Goal: Check status: Check status

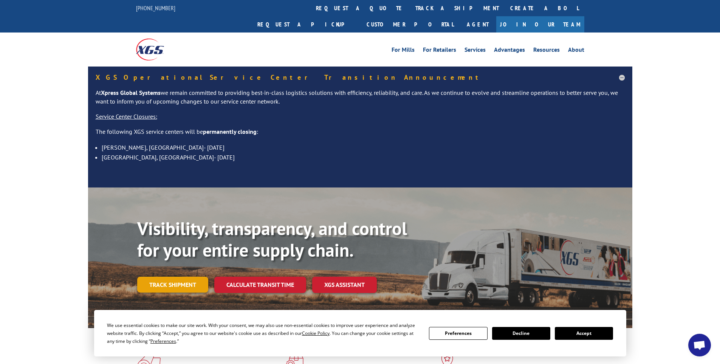
click at [179, 277] on link "Track shipment" at bounding box center [172, 285] width 71 height 16
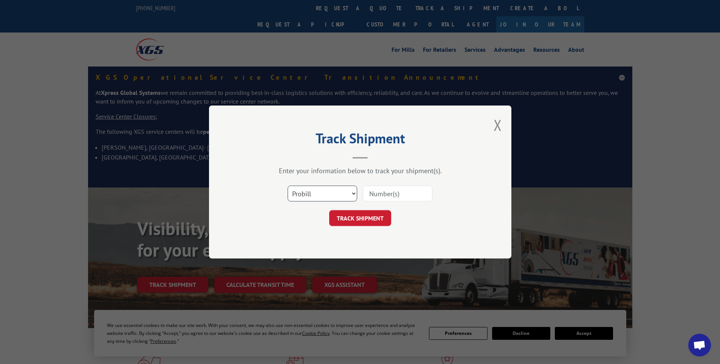
click at [313, 196] on select "Select category... Probill BOL PO" at bounding box center [323, 194] width 70 height 16
click at [316, 194] on select "Select category... Probill BOL PO" at bounding box center [323, 194] width 70 height 16
click at [375, 193] on input at bounding box center [398, 194] width 70 height 16
paste input "0408085030S0303"
type input "0408085030"
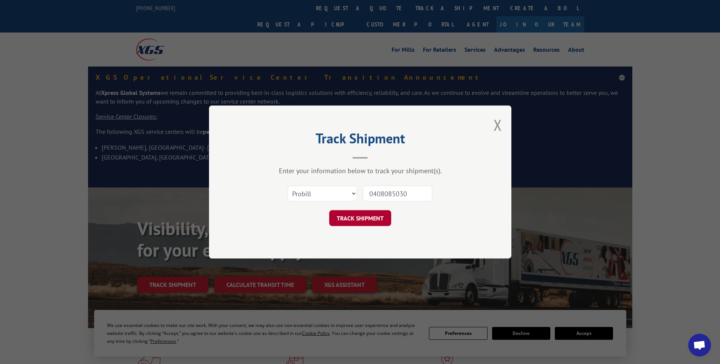
click at [359, 221] on button "TRACK SHIPMENT" at bounding box center [360, 218] width 62 height 16
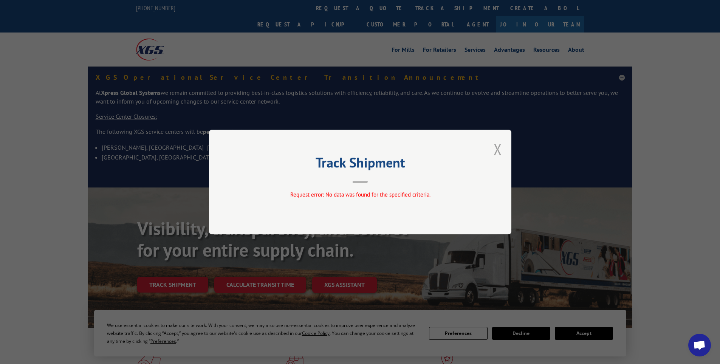
click at [499, 150] on button "Close modal" at bounding box center [497, 149] width 8 height 20
